Goal: Navigation & Orientation: Find specific page/section

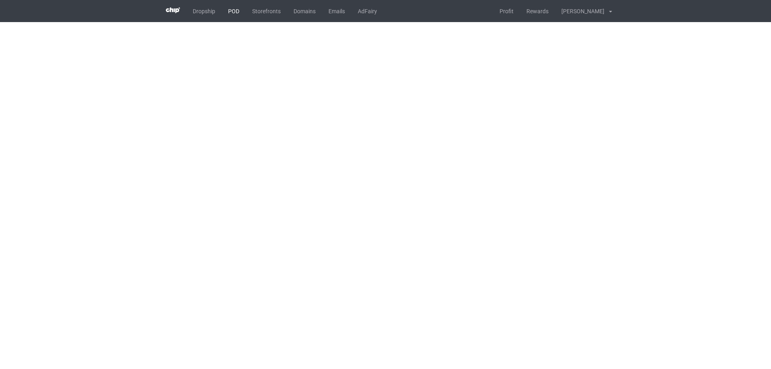
click at [236, 16] on link "POD" at bounding box center [234, 11] width 24 height 22
click at [275, 177] on body "Dropship POD Storefronts Domains Emails AdFairy Profit Rewards [PERSON_NAME] [P…" at bounding box center [385, 184] width 771 height 369
click at [156, 86] on body "Dropship POD Storefronts Domains Emails AdFairy Profit Rewards [PERSON_NAME] [P…" at bounding box center [385, 184] width 771 height 369
click at [156, 86] on body "Dropship POD Storefronts Domains Emails AdFairy Profit Rewards Dinh Trung Thanh…" at bounding box center [385, 184] width 771 height 369
click at [183, 147] on body "Dropship POD Storefronts Domains Emails AdFairy Profit Rewards Dinh Trung Thanh…" at bounding box center [385, 184] width 771 height 369
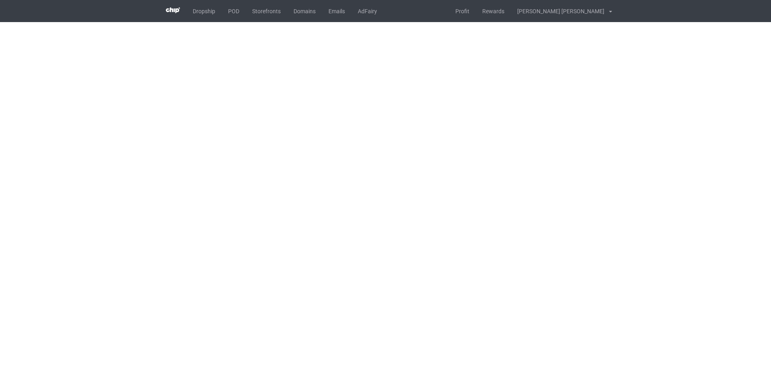
click at [314, 289] on body "Dropship POD Storefronts Domains Emails AdFairy Profit Rewards Dinh Trung Thanh…" at bounding box center [385, 184] width 771 height 369
click at [92, 25] on div at bounding box center [385, 39] width 771 height 34
click at [467, 201] on body "Dropship POD Storefronts Domains Emails AdFairy Profit Rewards [PERSON_NAME] [P…" at bounding box center [385, 184] width 771 height 369
click at [466, 200] on body "Dropship POD Storefronts Domains Emails AdFairy Profit Rewards [PERSON_NAME] [P…" at bounding box center [385, 184] width 771 height 369
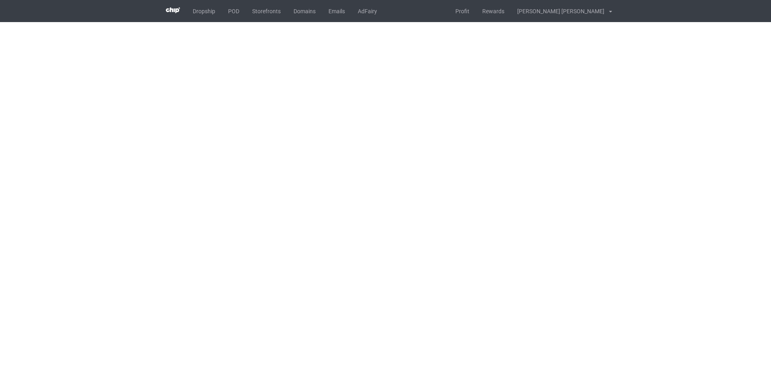
drag, startPoint x: 470, startPoint y: 163, endPoint x: 341, endPoint y: 253, distance: 157.2
click at [342, 253] on body "Dropship POD Storefronts Domains Emails AdFairy Profit Rewards [PERSON_NAME] [P…" at bounding box center [385, 184] width 771 height 369
click at [229, 12] on link "POD" at bounding box center [234, 11] width 24 height 22
